Goal: Transaction & Acquisition: Download file/media

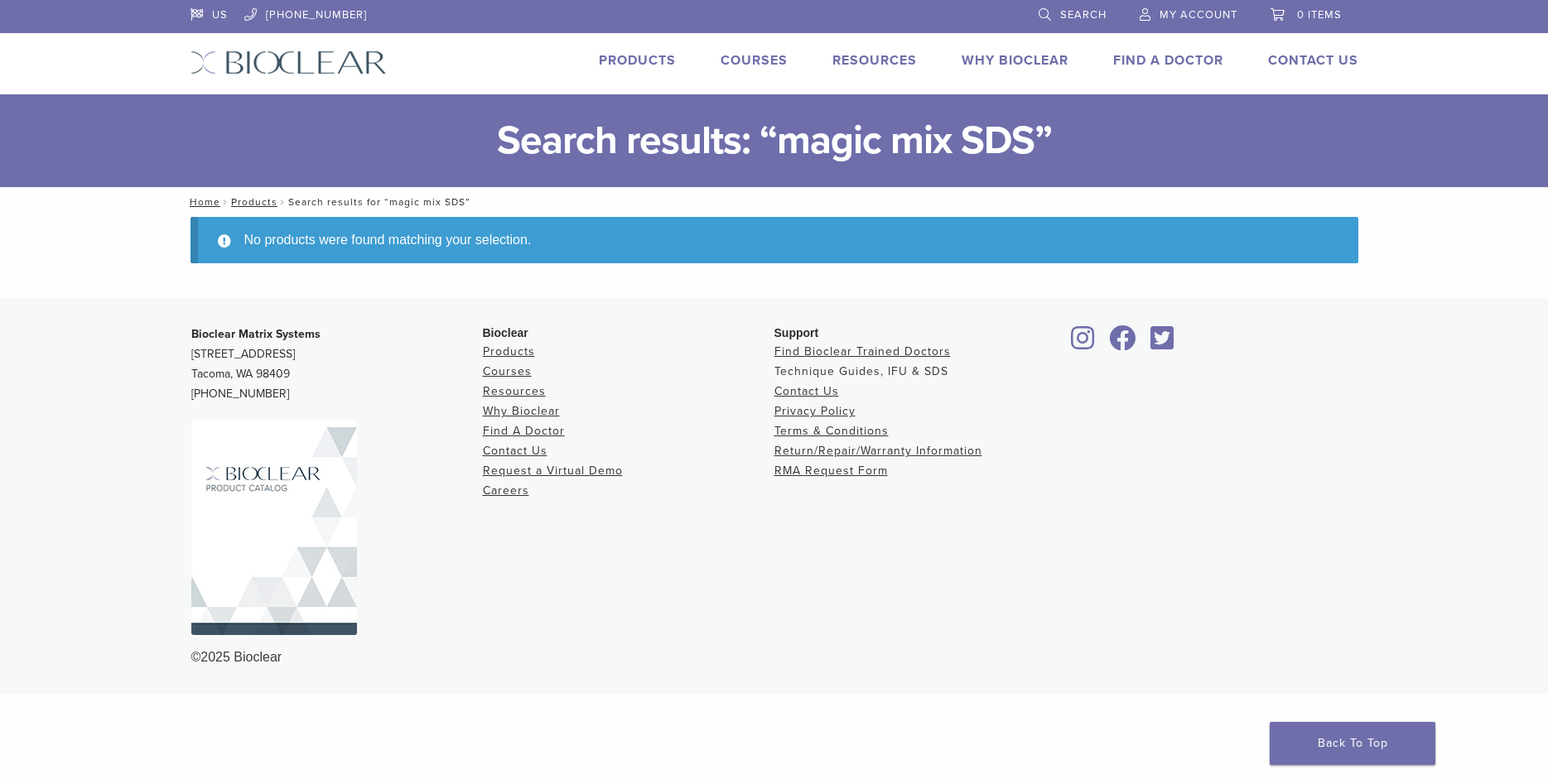
click at [941, 370] on link "Technique Guides, IFU & SDS" at bounding box center [861, 372] width 174 height 14
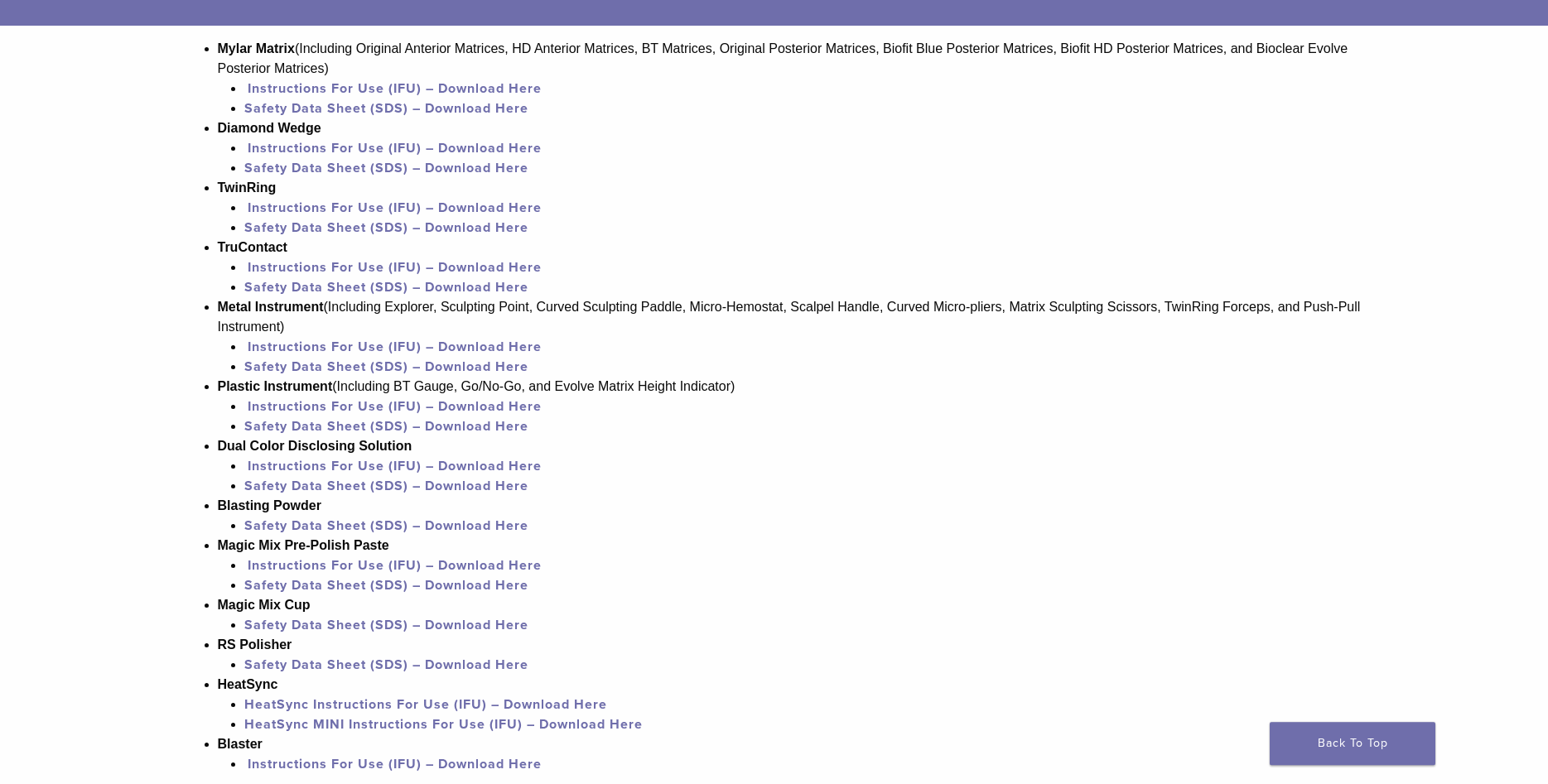
scroll to position [1183, 0]
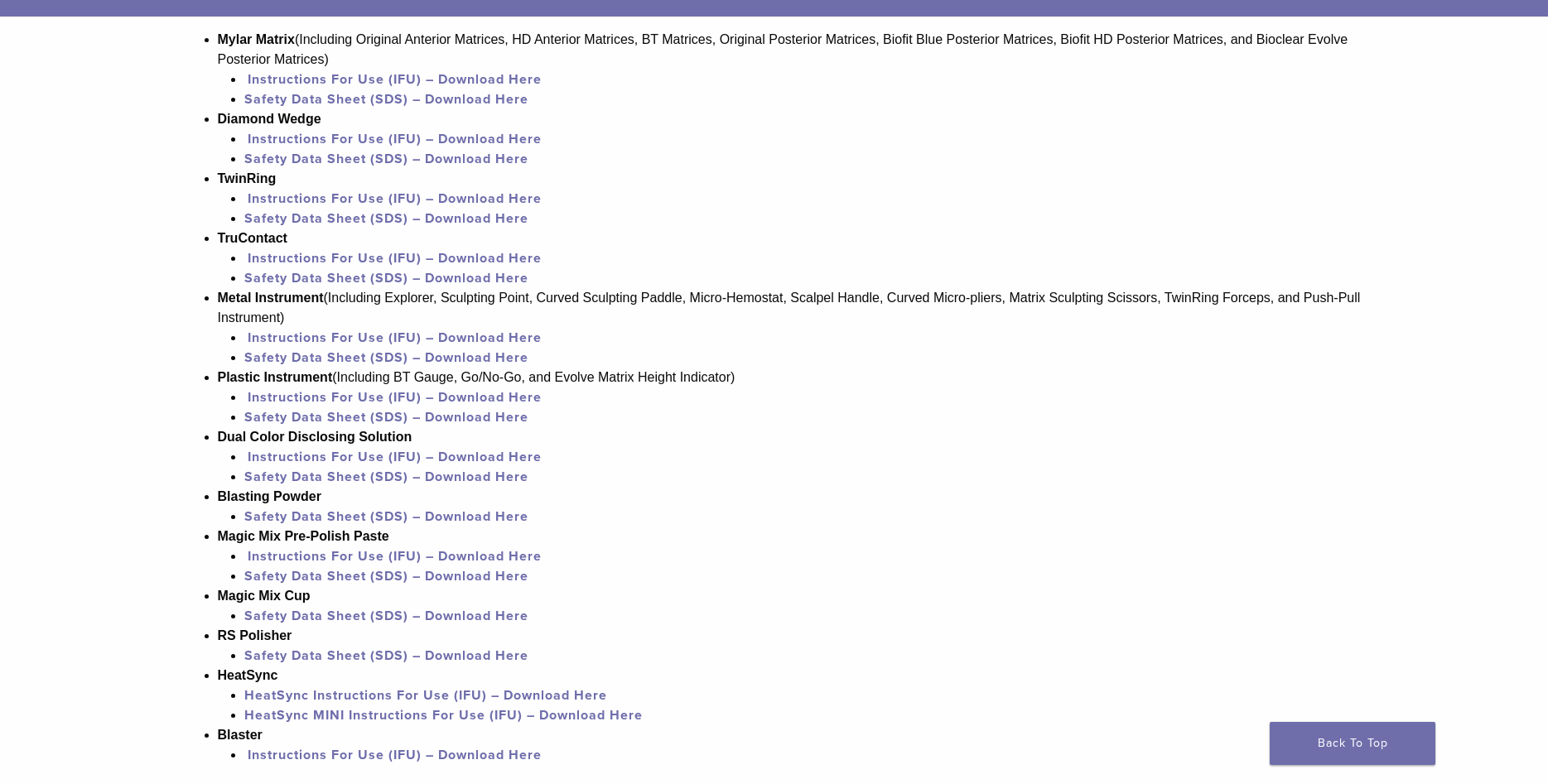
click at [444, 584] on link "Safety Data Sheet (SDS) – Download Here" at bounding box center [386, 576] width 284 height 17
